Goal: Task Accomplishment & Management: Manage account settings

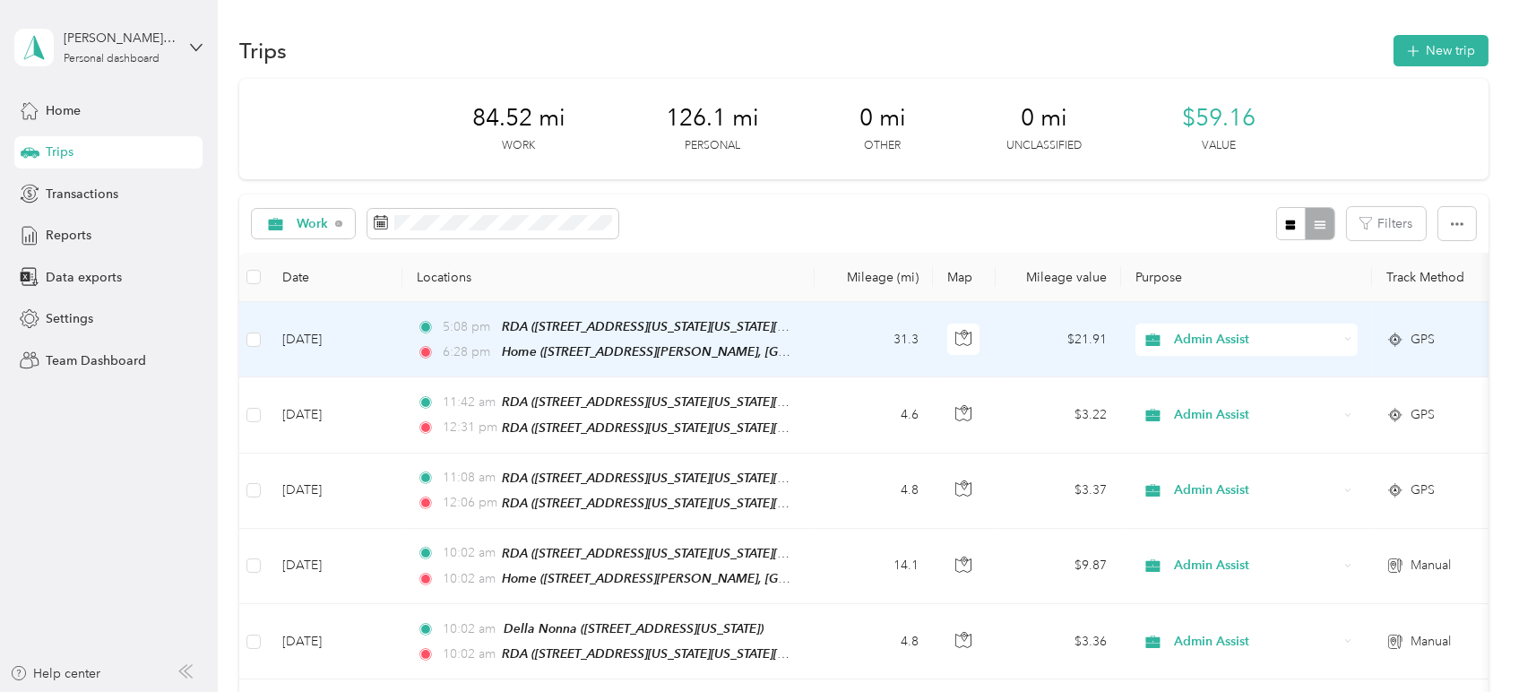
click at [1232, 335] on span "Admin Assist" at bounding box center [1256, 340] width 164 height 20
click at [1225, 399] on span "Personal" at bounding box center [1264, 403] width 166 height 19
click at [843, 348] on td "4.6" at bounding box center [874, 339] width 118 height 75
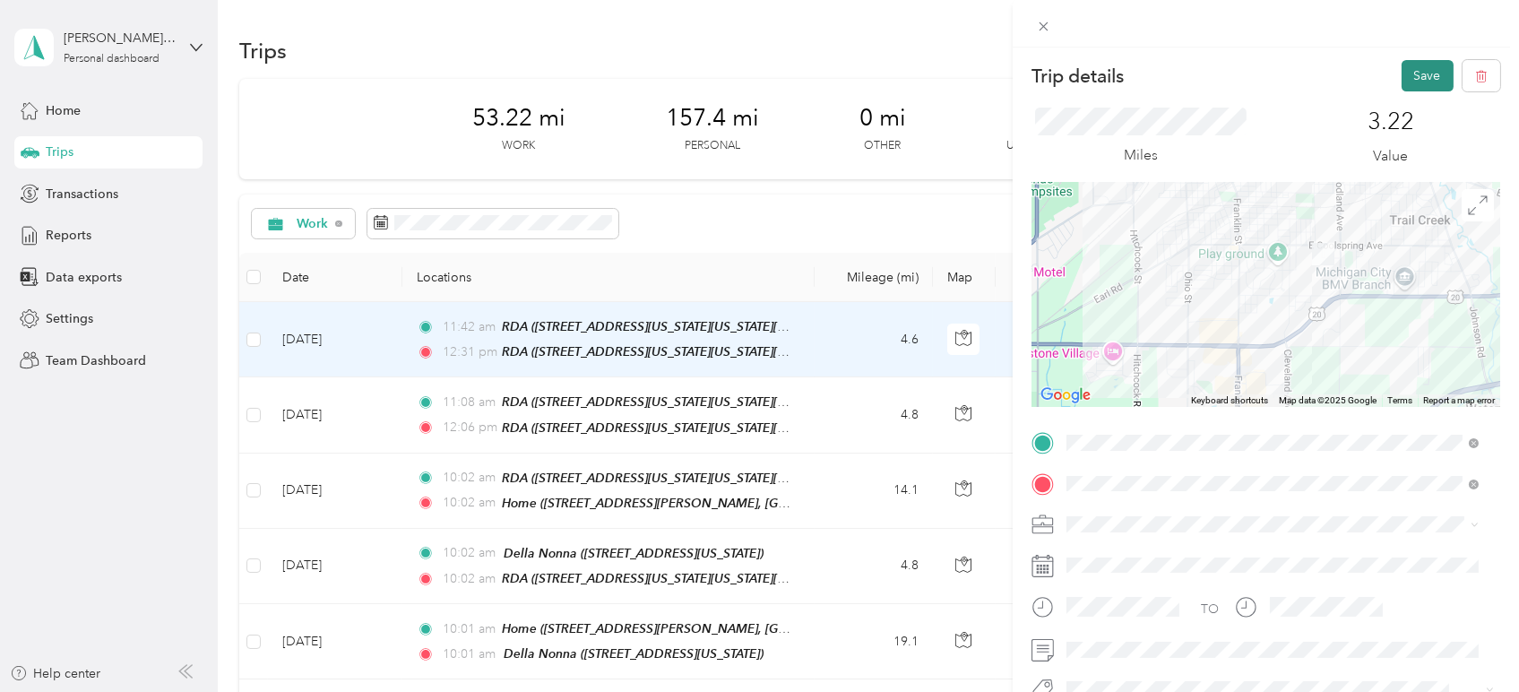
click at [1402, 66] on button "Save" at bounding box center [1428, 75] width 52 height 31
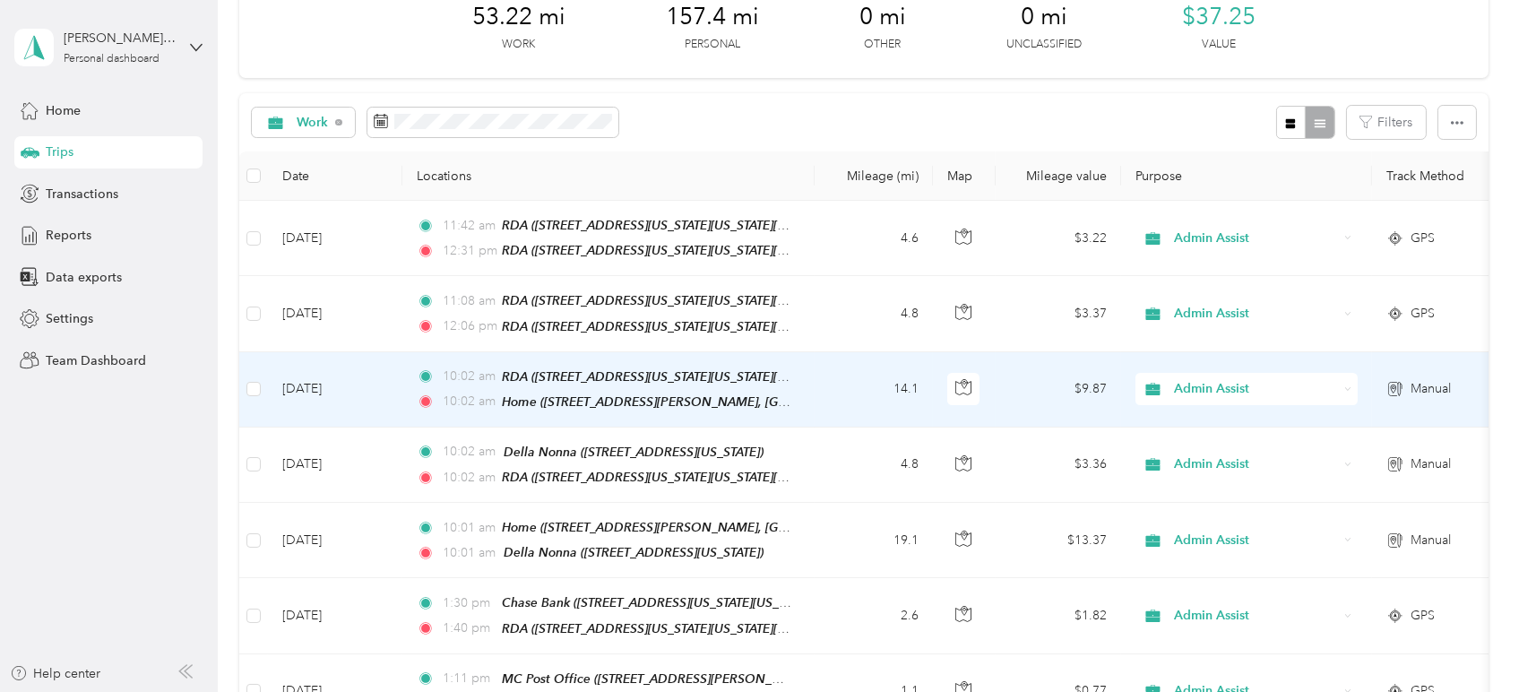
scroll to position [99, 0]
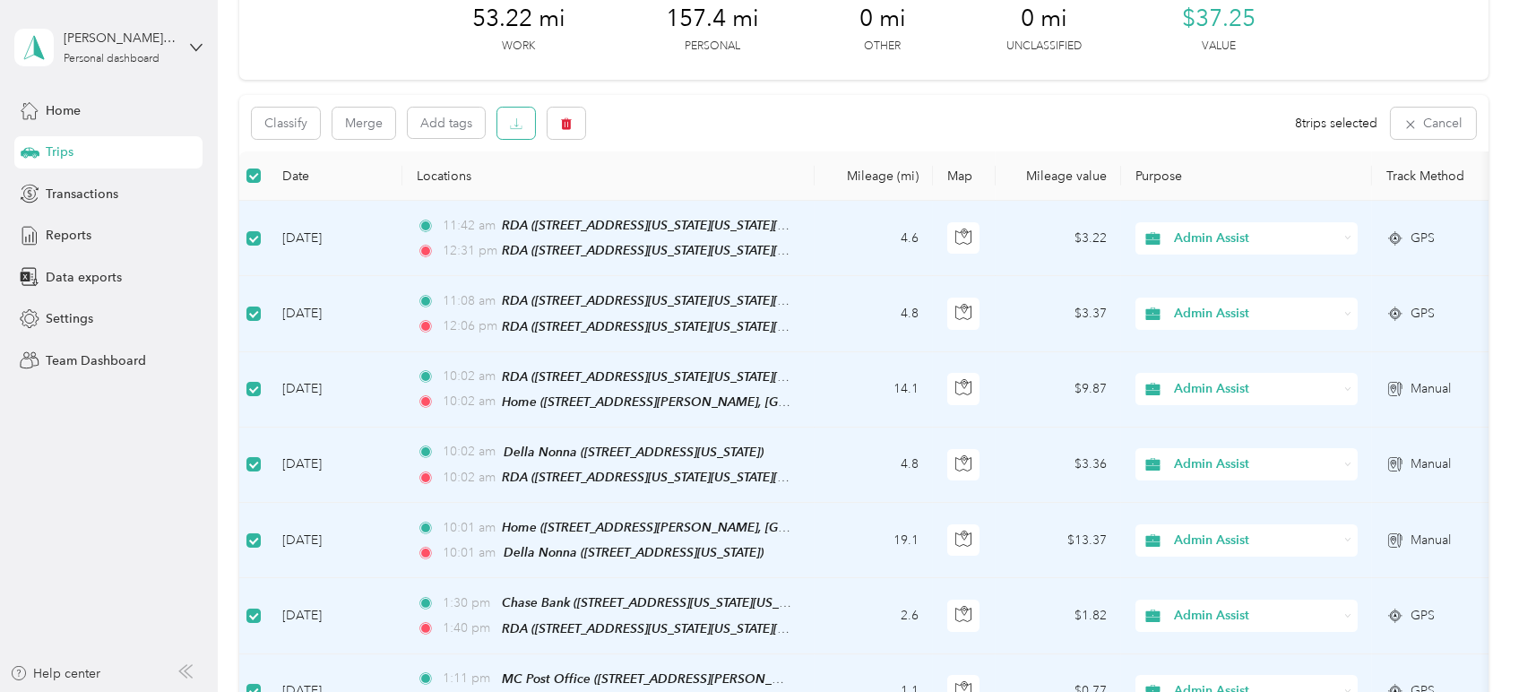
click at [510, 119] on button "button" at bounding box center [516, 123] width 38 height 31
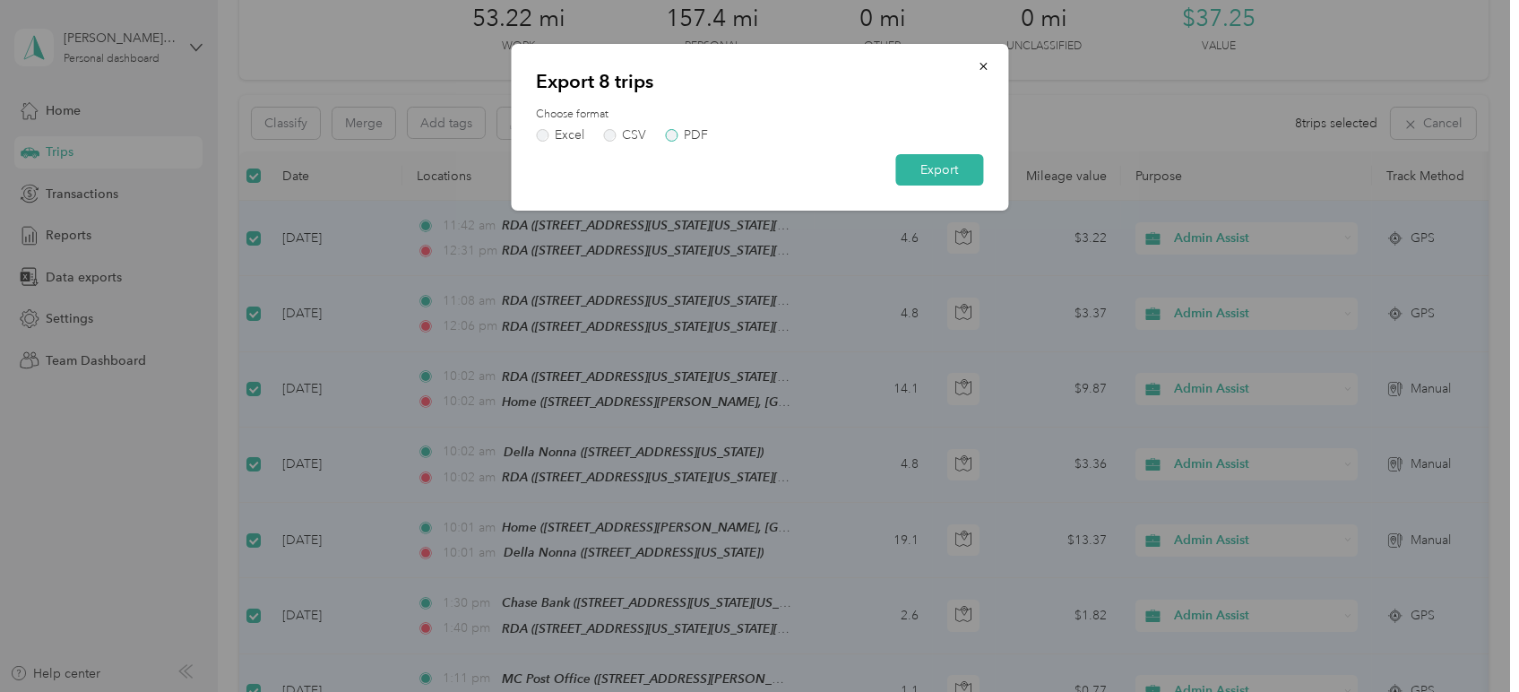
click at [665, 136] on label "PDF" at bounding box center [686, 135] width 43 height 13
click at [924, 170] on button "Export" at bounding box center [939, 169] width 88 height 31
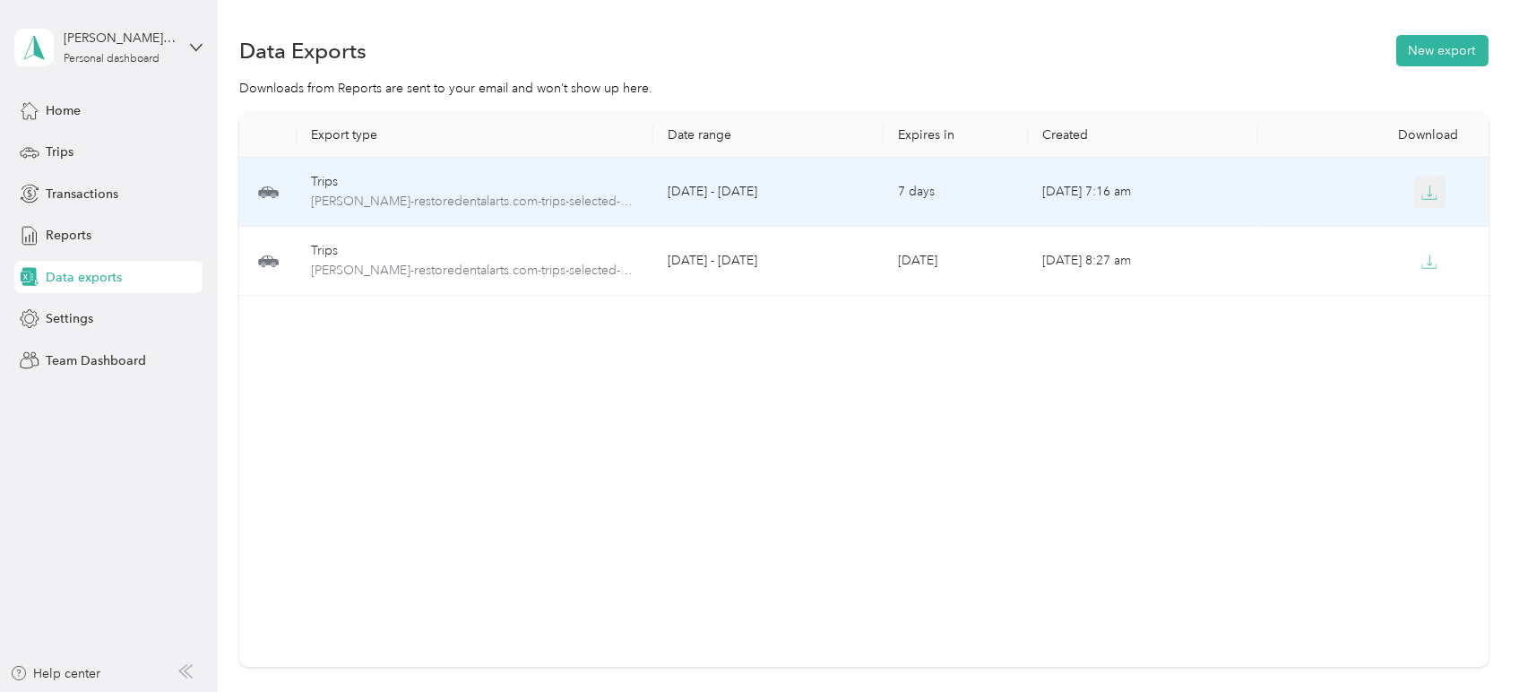
click at [1424, 198] on icon "button" at bounding box center [1430, 193] width 16 height 16
